Goal: Check status: Check status

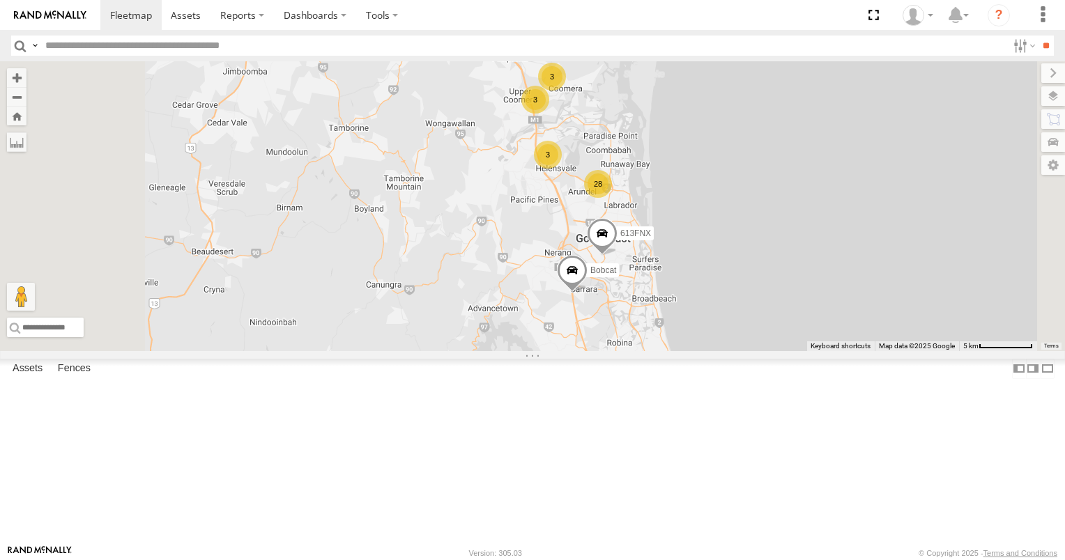
click at [566, 91] on div "3" at bounding box center [552, 77] width 28 height 28
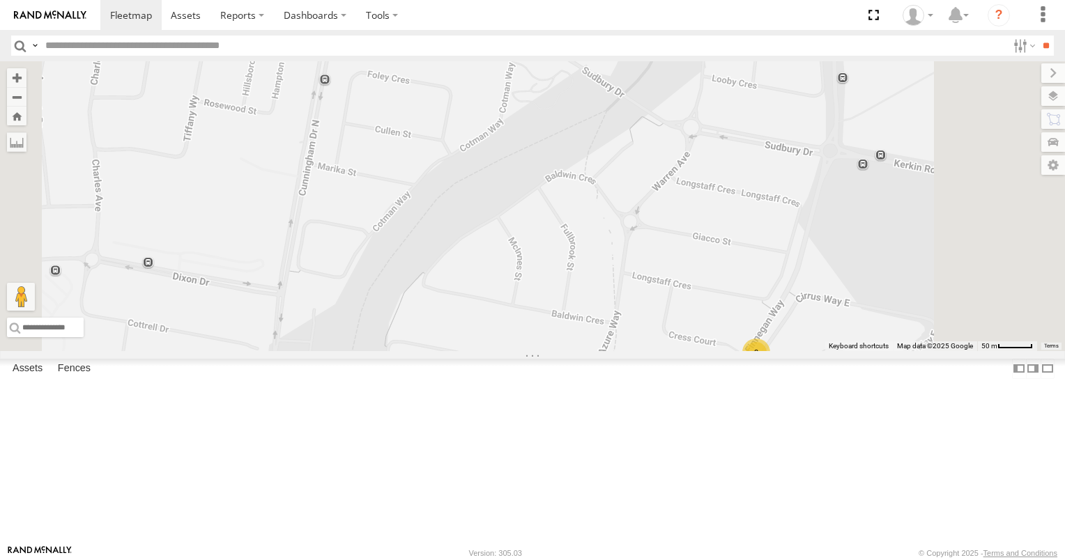
click at [770, 367] on div "2" at bounding box center [756, 353] width 28 height 28
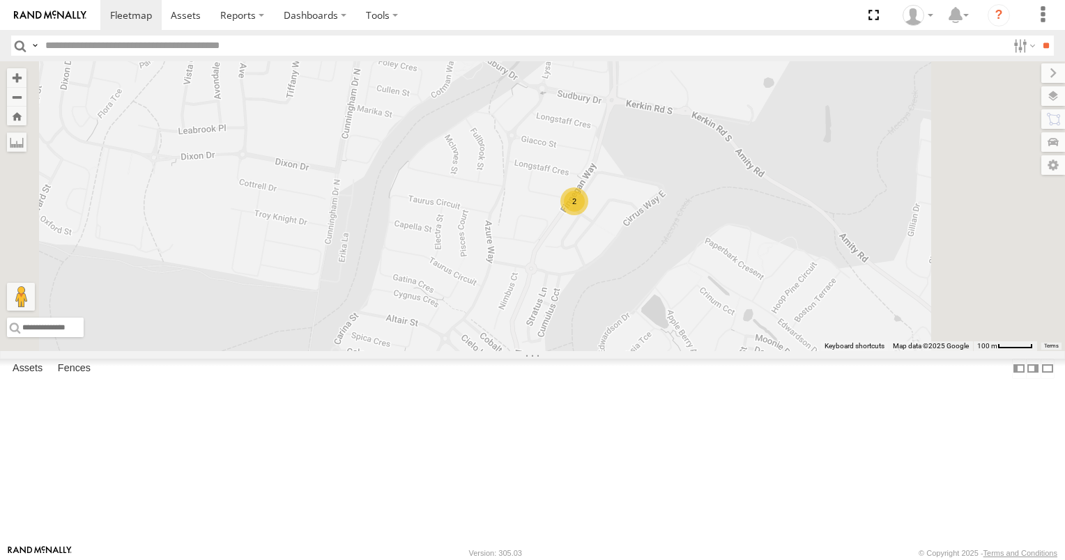
click at [0, 0] on div "All Assets" at bounding box center [0, 0] width 0 height 0
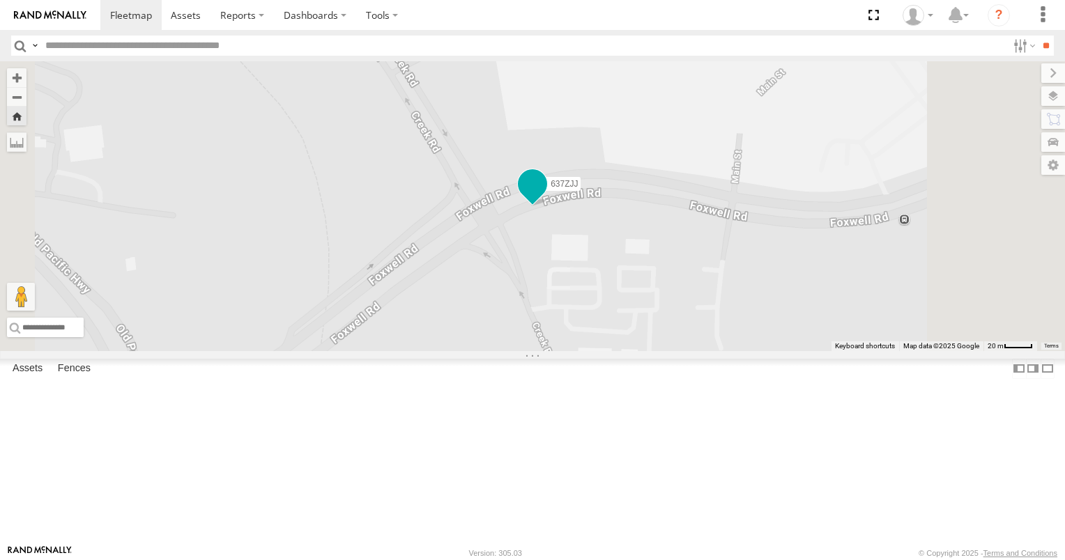
click at [545, 197] on span at bounding box center [532, 183] width 25 height 25
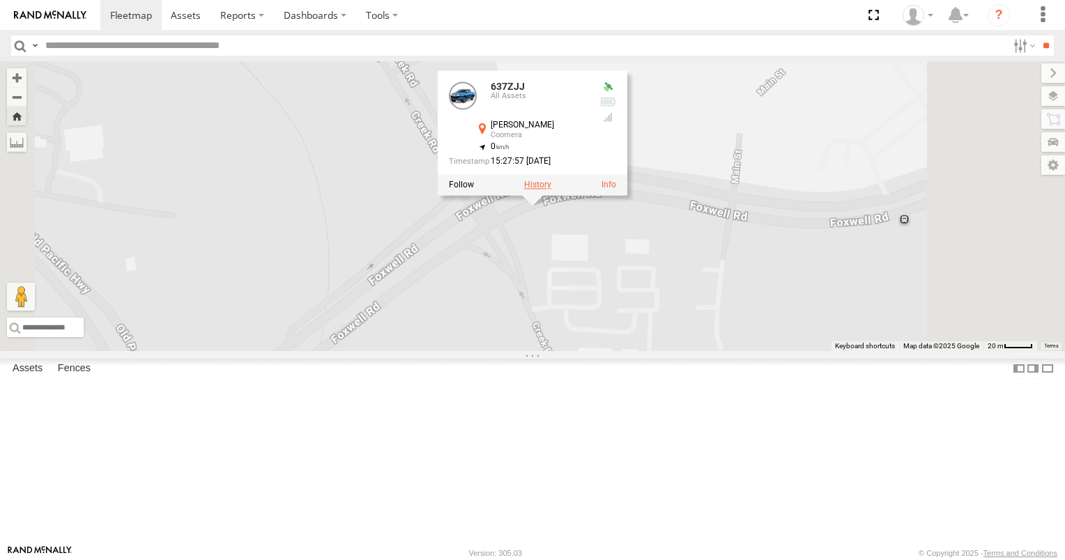
click at [551, 190] on label at bounding box center [537, 186] width 27 height 10
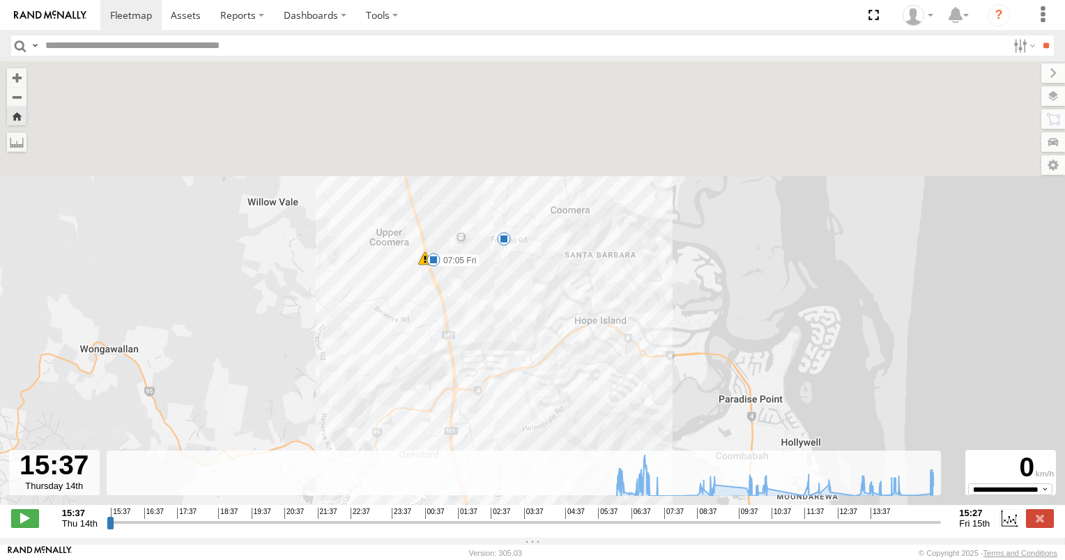
drag, startPoint x: 535, startPoint y: 197, endPoint x: 574, endPoint y: 339, distance: 147.7
click at [575, 340] on div "637ZJJ 06:15 Fri 06:20 Fri 06:26 Fri 06:28 Fri 06:41 Fri 07:07 Fri 07:05 Fri 10" at bounding box center [532, 290] width 1065 height 459
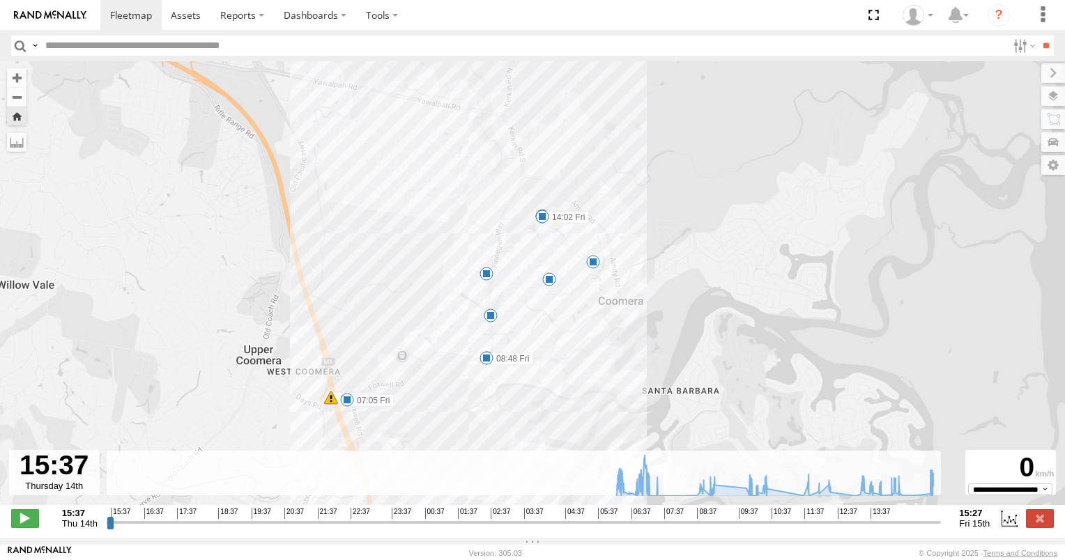
drag, startPoint x: 542, startPoint y: 266, endPoint x: 554, endPoint y: 348, distance: 83.0
click at [554, 348] on div "637ZJJ 06:15 Fri 06:20 Fri 06:26 Fri 06:28 Fri 06:41 Fri 07:07 Fri 07:05 Fri 07…" at bounding box center [532, 290] width 1065 height 459
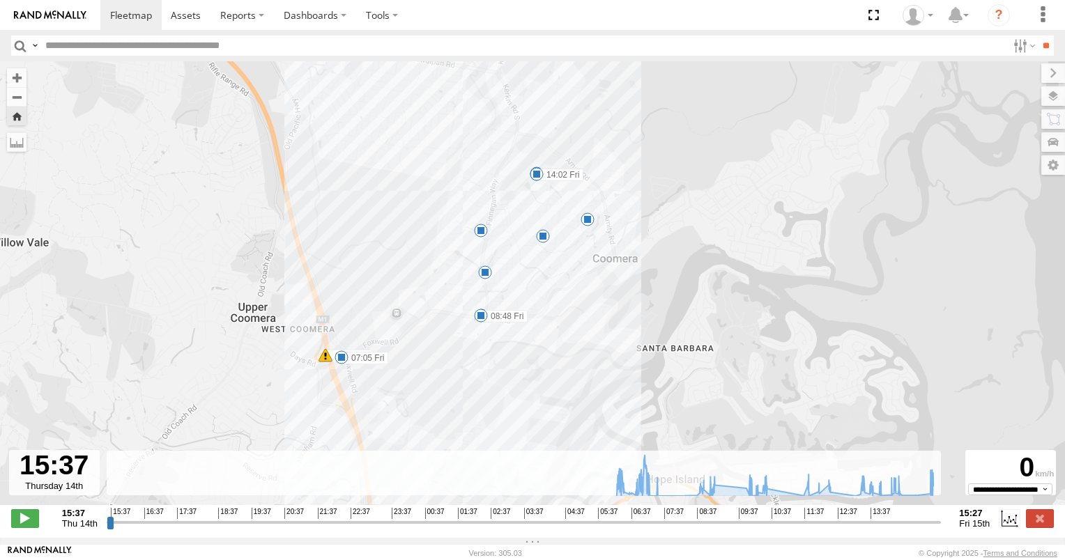
drag, startPoint x: 501, startPoint y: 372, endPoint x: 506, endPoint y: 280, distance: 92.2
click at [506, 282] on div "637ZJJ 06:15 Fri 06:20 Fri 06:26 Fri 06:28 Fri 06:41 Fri 07:07 Fri 07:05 Fri 07…" at bounding box center [532, 290] width 1065 height 459
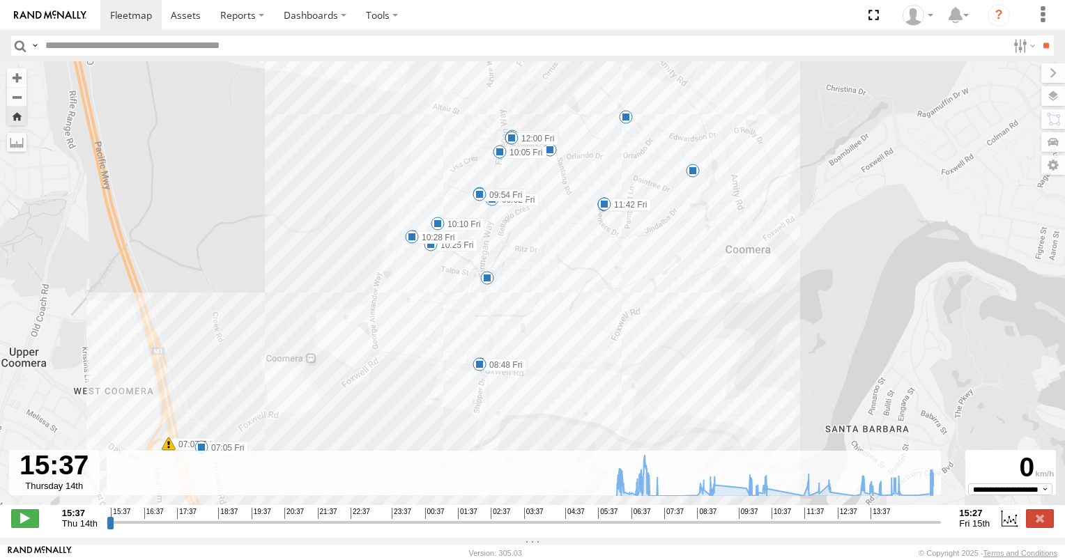
drag, startPoint x: 514, startPoint y: 296, endPoint x: 515, endPoint y: 305, distance: 9.8
click at [515, 305] on div "637ZJJ 06:15 Fri 06:20 Fri 06:26 Fri 06:28 Fri 06:41 Fri 07:07 Fri 07:05 Fri 07…" at bounding box center [532, 290] width 1065 height 459
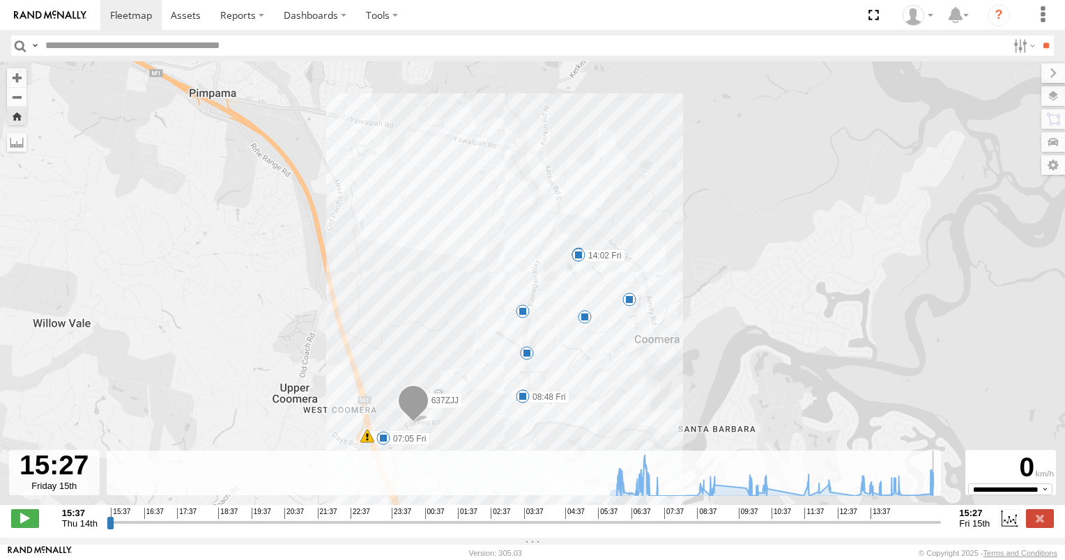
drag, startPoint x: 110, startPoint y: 531, endPoint x: 961, endPoint y: 526, distance: 851.2
type input "**********"
click at [942, 526] on input "range" at bounding box center [524, 522] width 835 height 13
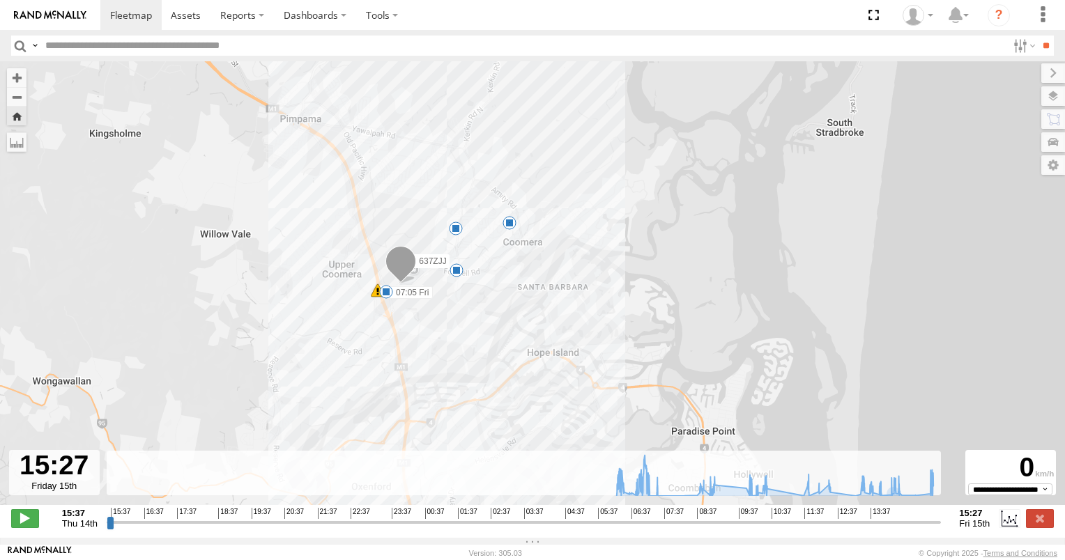
drag, startPoint x: 426, startPoint y: 360, endPoint x: 459, endPoint y: 251, distance: 113.6
click at [459, 252] on div "637ZJJ 06:15 Fri 06:20 Fri 06:26 Fri 06:28 Fri 06:41 Fri 07:07 Fri 07:05 Fri 8 …" at bounding box center [532, 290] width 1065 height 459
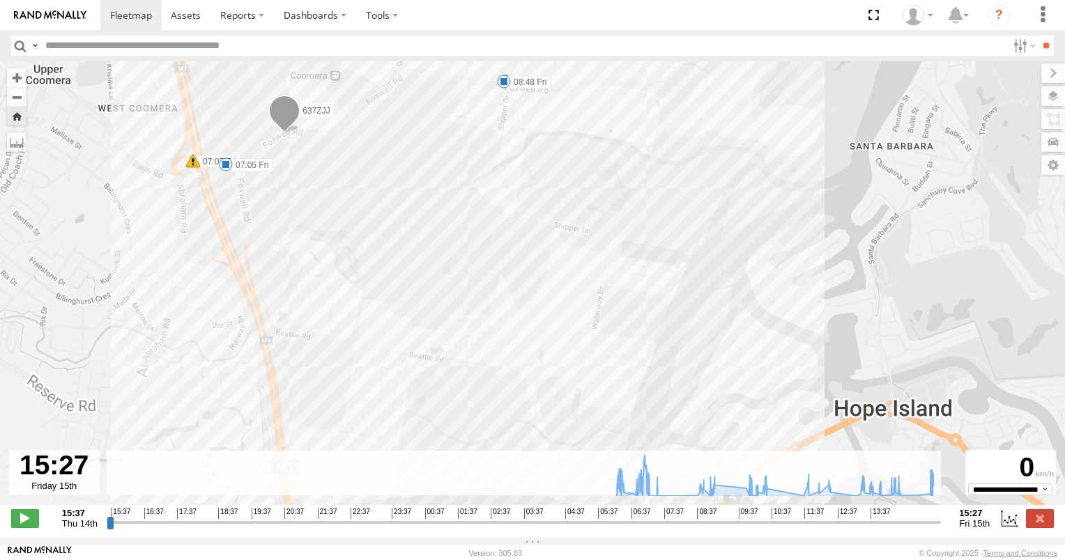
drag, startPoint x: 319, startPoint y: 191, endPoint x: 381, endPoint y: 307, distance: 131.0
click at [381, 307] on div "637ZJJ 06:15 Fri 06:20 Fri 06:26 Fri 06:28 Fri 06:41 Fri 07:07 Fri 07:05 Fri 07…" at bounding box center [532, 290] width 1065 height 459
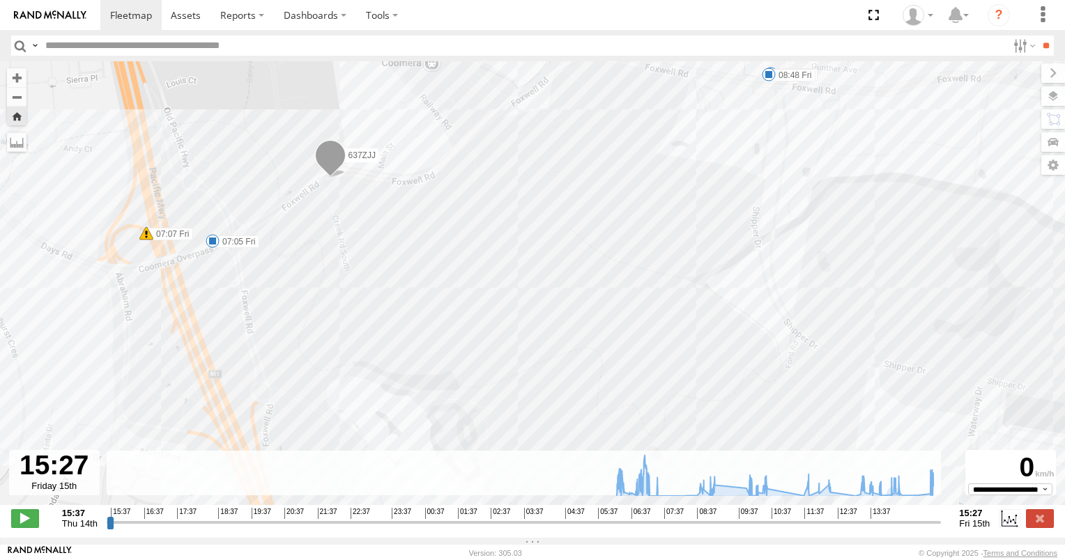
drag, startPoint x: 328, startPoint y: 229, endPoint x: 353, endPoint y: 265, distance: 43.5
click at [353, 265] on div "637ZJJ 06:15 Fri 06:20 Fri 06:26 Fri 06:28 Fri 06:41 Fri 07:07 Fri 07:05 Fri 07…" at bounding box center [532, 290] width 1065 height 459
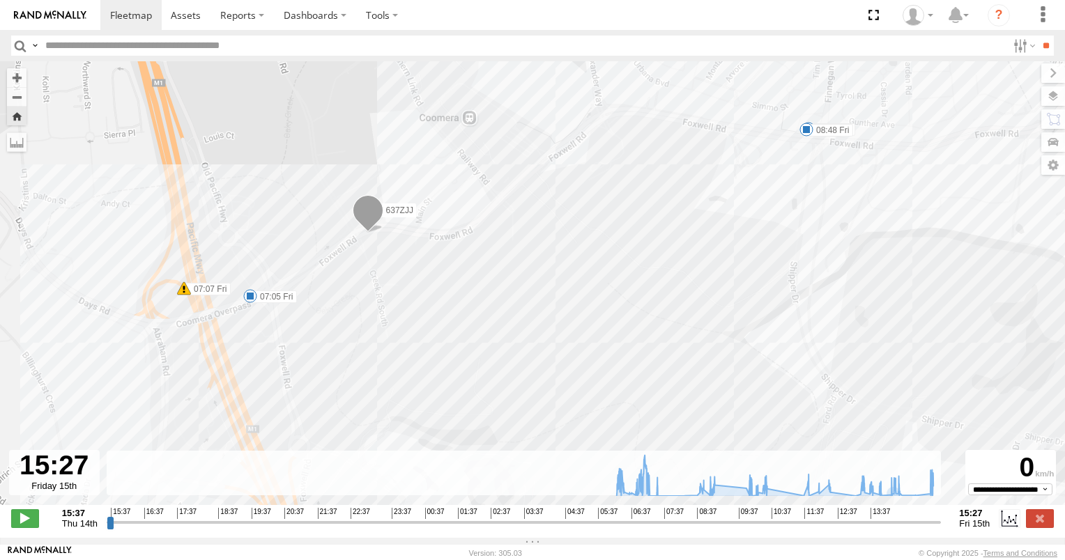
click at [363, 225] on span at bounding box center [368, 214] width 31 height 38
